Goal: Task Accomplishment & Management: Manage account settings

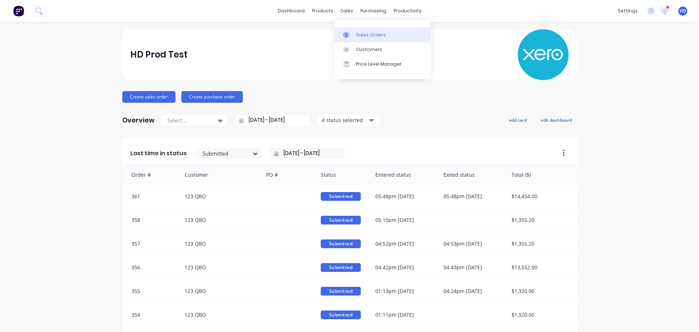
click at [362, 35] on div "Sales Orders" at bounding box center [371, 35] width 30 height 7
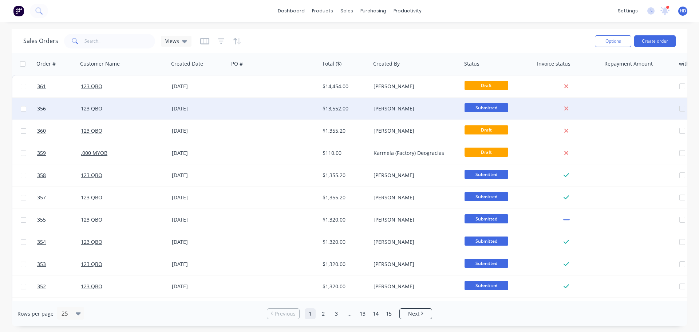
click at [206, 108] on div "[DATE]" at bounding box center [199, 108] width 54 height 7
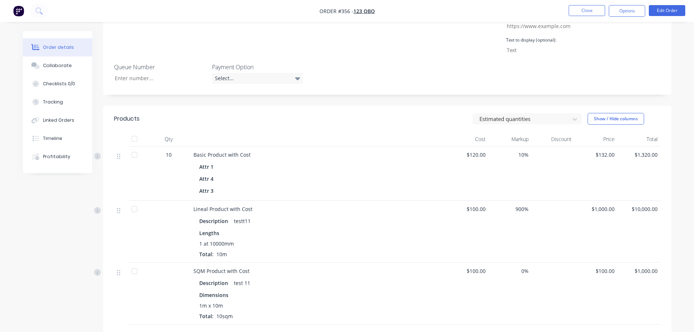
scroll to position [137, 0]
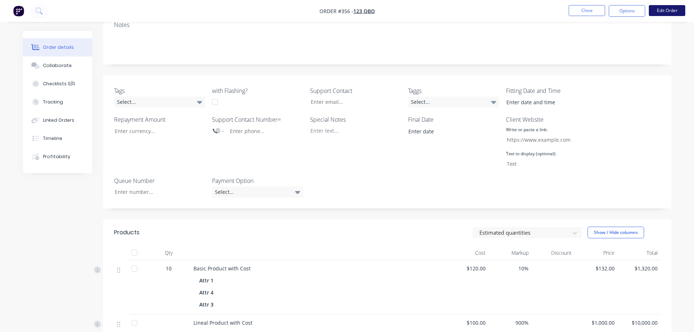
click at [667, 13] on button "Edit Order" at bounding box center [667, 10] width 36 height 11
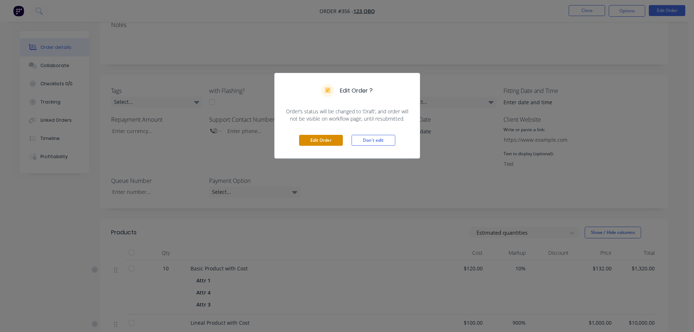
click at [323, 135] on button "Edit Order" at bounding box center [321, 140] width 44 height 11
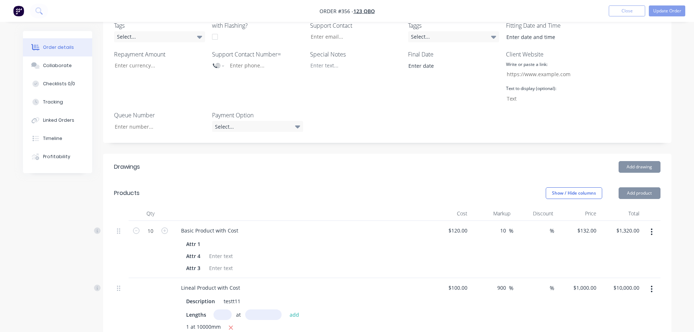
scroll to position [255, 0]
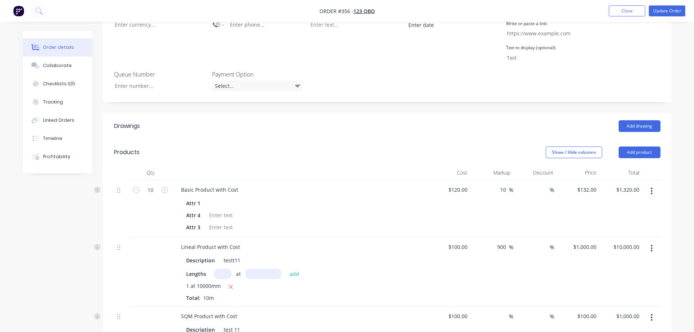
click at [650, 184] on button "button" at bounding box center [651, 190] width 17 height 13
click at [619, 248] on div "Delete" at bounding box center [626, 253] width 56 height 11
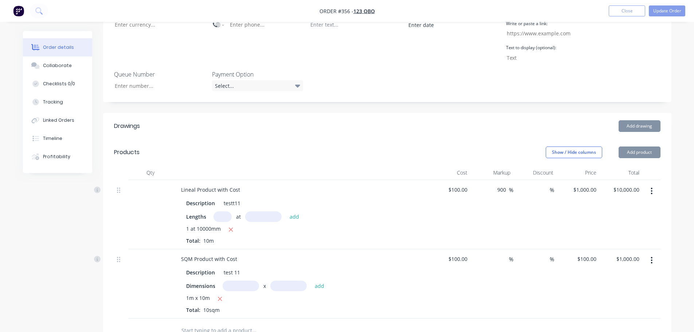
click at [654, 184] on button "button" at bounding box center [651, 190] width 17 height 13
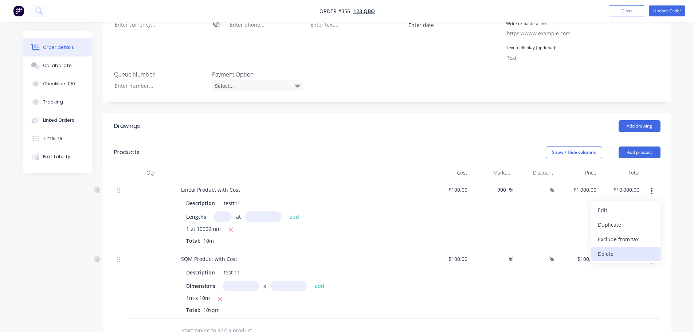
click at [606, 248] on div "Delete" at bounding box center [626, 253] width 56 height 11
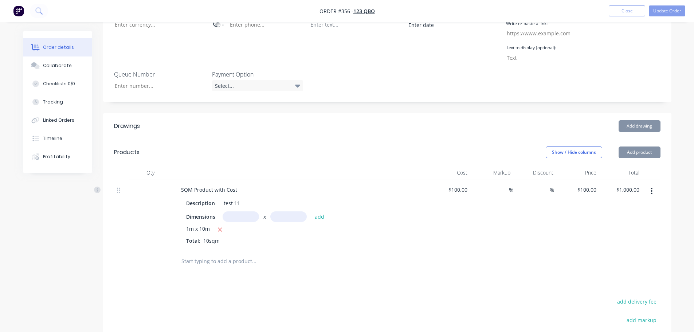
click at [652, 188] on icon "button" at bounding box center [651, 191] width 1 height 7
click at [613, 248] on div "Delete" at bounding box center [626, 253] width 56 height 11
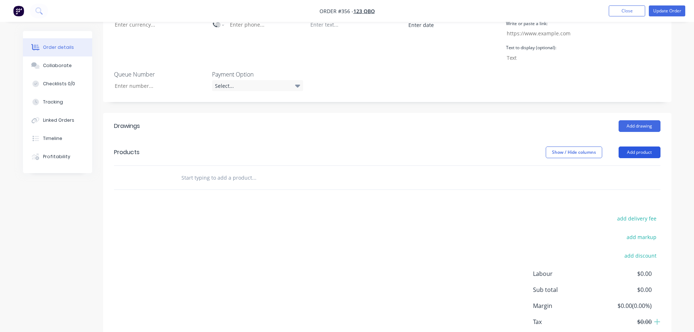
click at [638, 146] on button "Add product" at bounding box center [639, 152] width 42 height 12
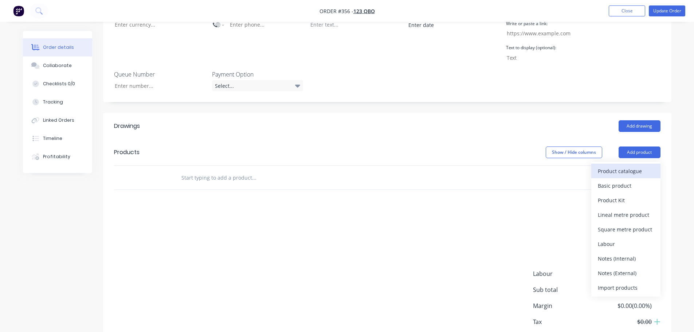
click at [621, 166] on div "Product catalogue" at bounding box center [626, 171] width 56 height 11
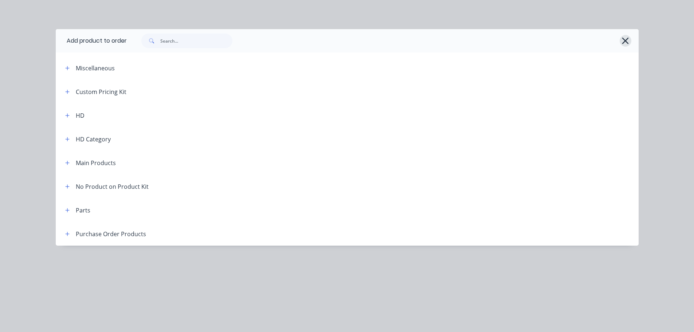
click at [627, 40] on icon "button" at bounding box center [625, 41] width 8 height 10
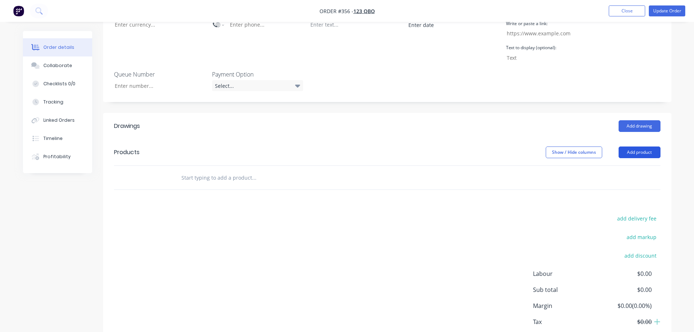
click at [638, 146] on button "Add product" at bounding box center [639, 152] width 42 height 12
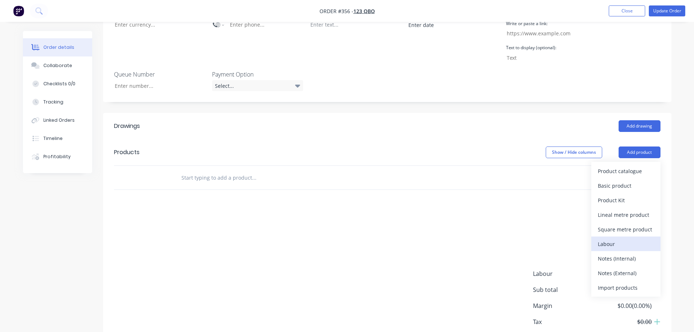
click at [615, 239] on div "Labour" at bounding box center [626, 244] width 56 height 11
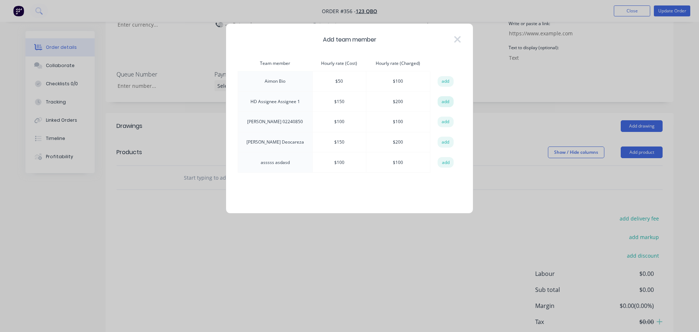
click at [442, 101] on button "add" at bounding box center [446, 101] width 16 height 11
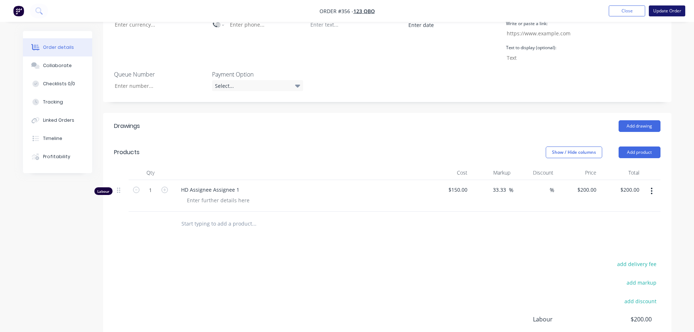
click at [672, 8] on button "Update Order" at bounding box center [667, 10] width 36 height 11
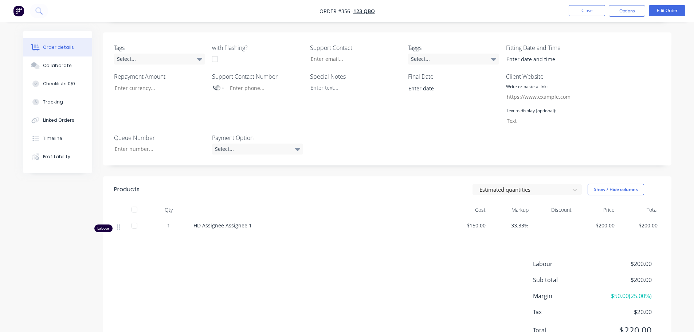
scroll to position [182, 0]
click at [659, 13] on button "Edit Order" at bounding box center [667, 10] width 36 height 11
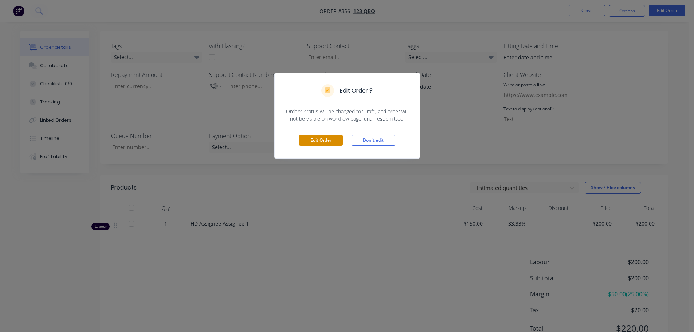
click at [329, 139] on button "Edit Order" at bounding box center [321, 140] width 44 height 11
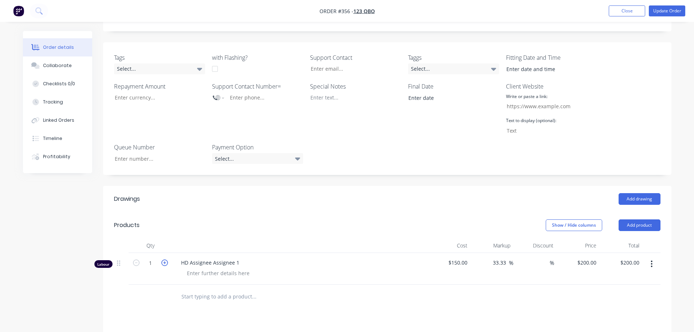
click at [167, 259] on icon "button" at bounding box center [164, 262] width 7 height 7
type input "2"
type input "$400.00"
click at [167, 259] on icon "button" at bounding box center [164, 262] width 7 height 7
type input "3"
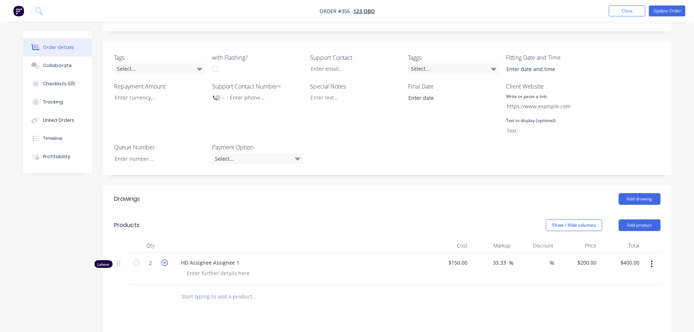
type input "$600.00"
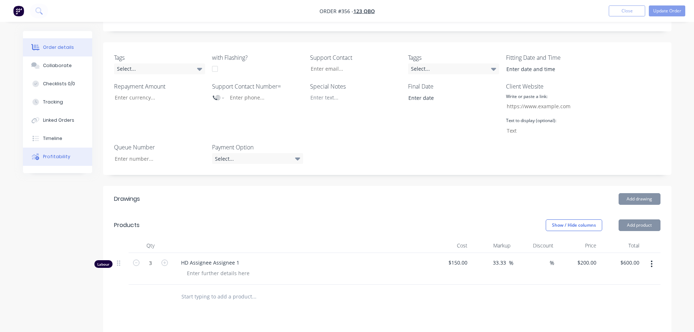
click at [63, 163] on button "Profitability" at bounding box center [57, 156] width 69 height 18
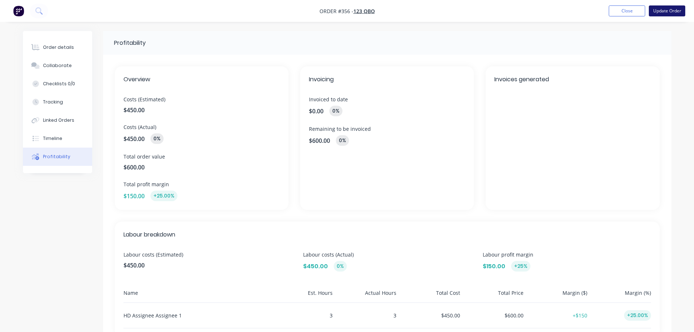
click at [681, 9] on button "Update Order" at bounding box center [667, 10] width 36 height 11
click at [68, 40] on button "Order details" at bounding box center [57, 47] width 69 height 18
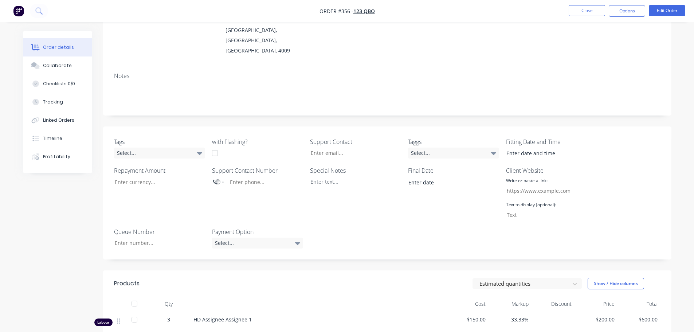
scroll to position [182, 0]
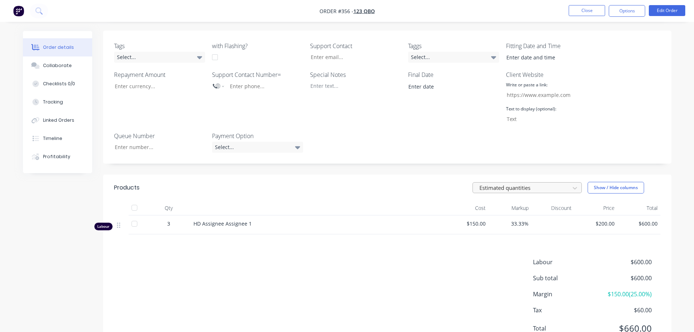
click at [538, 183] on div at bounding box center [521, 187] width 87 height 9
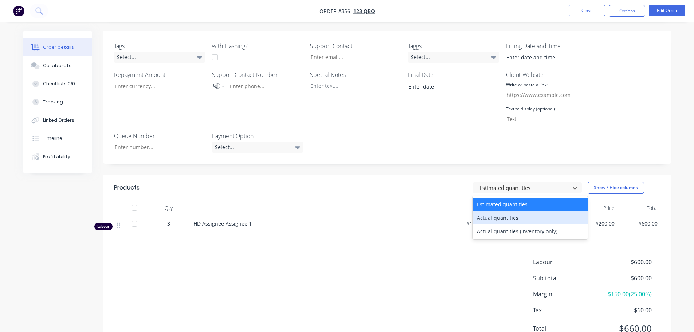
click at [515, 211] on div "Actual quantities" at bounding box center [529, 217] width 115 height 13
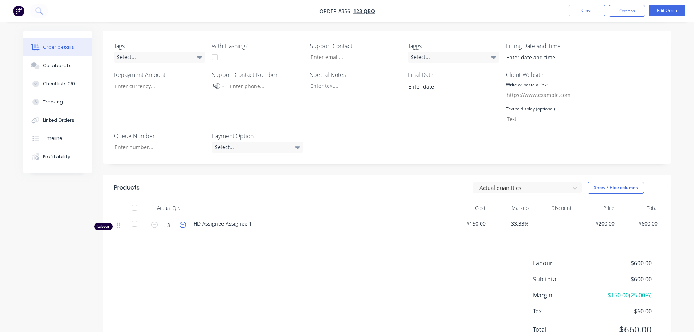
click at [183, 221] on icon "button" at bounding box center [183, 224] width 7 height 7
type input "6"
click at [362, 259] on div "Labour $600.00 Sub total $600.00 Margin $-300.00 ( -50.00 %) Tax $60.00 Total $…" at bounding box center [387, 301] width 546 height 84
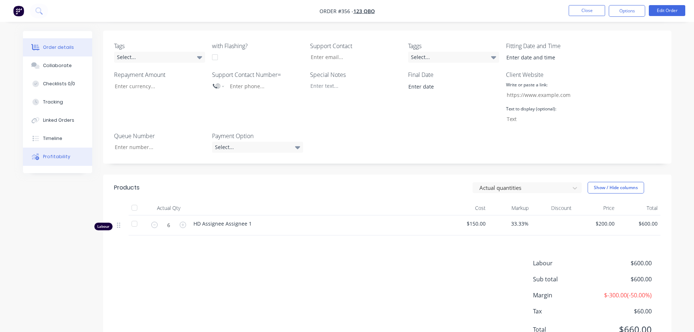
click at [63, 156] on div "Profitability" at bounding box center [56, 156] width 27 height 7
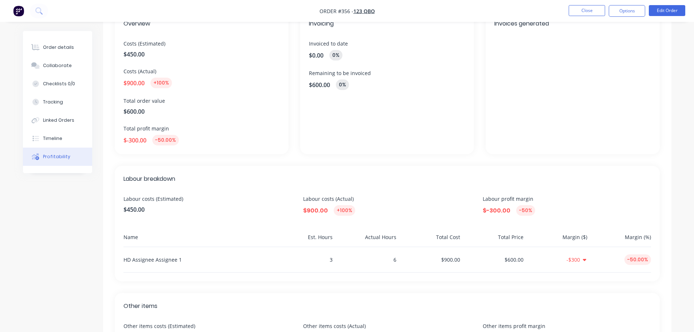
scroll to position [109, 0]
